Goal: Information Seeking & Learning: Understand process/instructions

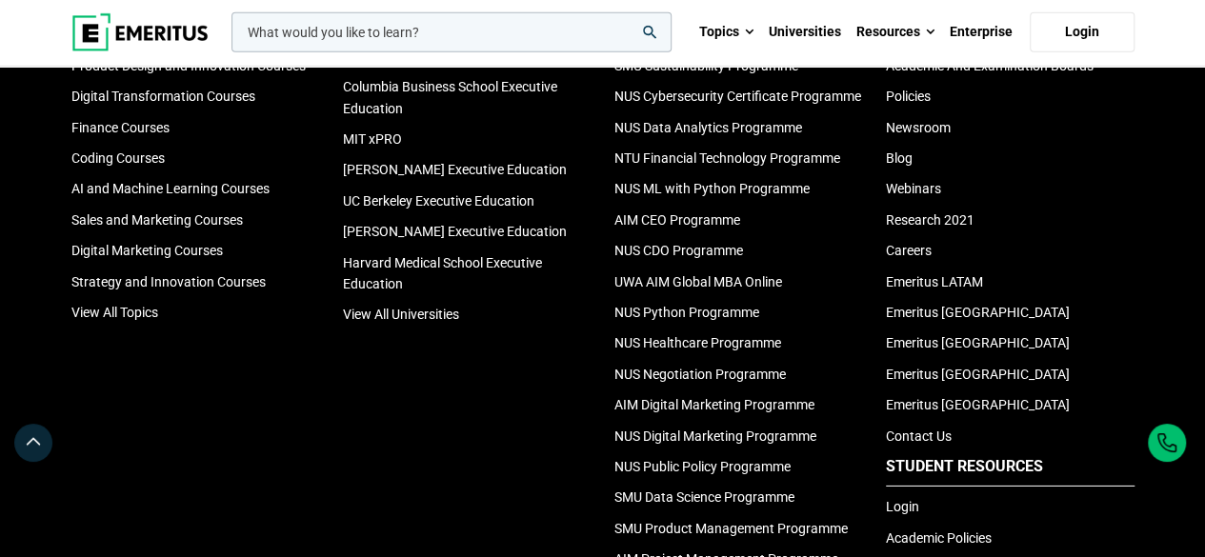
scroll to position [6489, 0]
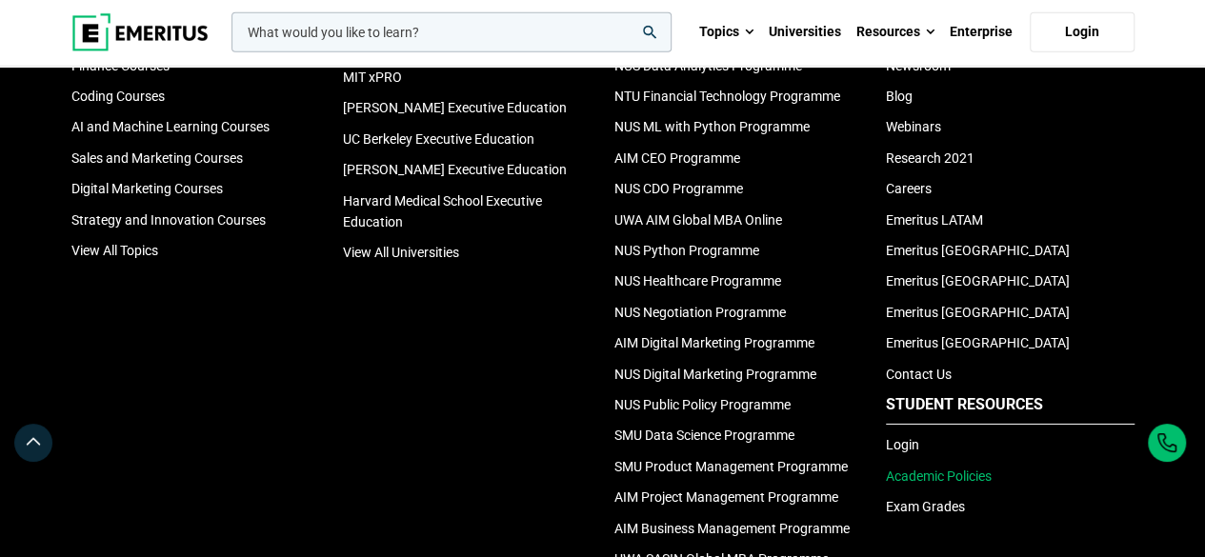
click at [961, 469] on link "Academic Policies" at bounding box center [939, 476] width 106 height 15
click at [901, 437] on link "Login" at bounding box center [902, 444] width 33 height 15
click at [956, 469] on link "Academic Policies" at bounding box center [939, 476] width 106 height 15
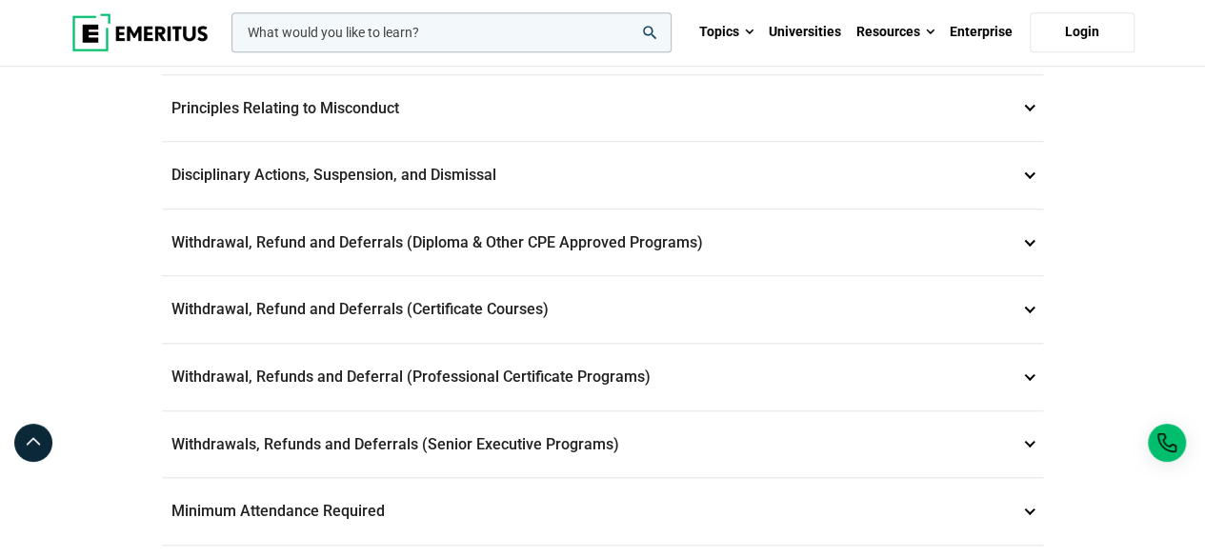
scroll to position [762, 0]
